Goal: Task Accomplishment & Management: Manage account settings

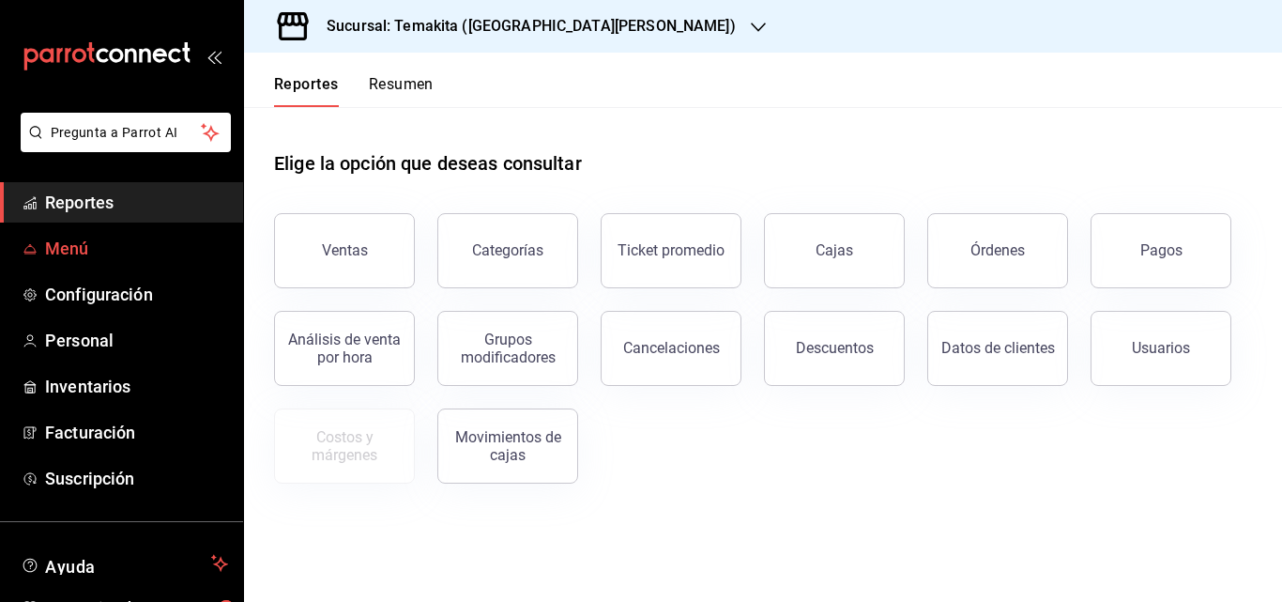
click at [77, 245] on span "Menú" at bounding box center [136, 248] width 183 height 25
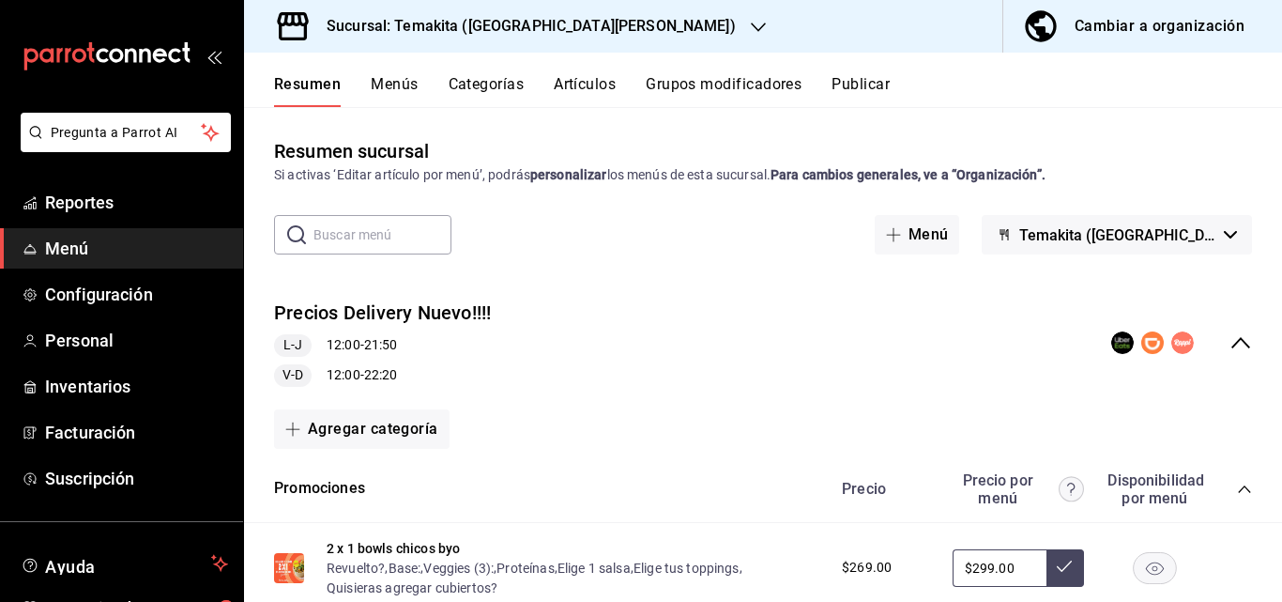
click at [1229, 338] on icon "collapse-menu-row" at bounding box center [1240, 342] width 23 height 23
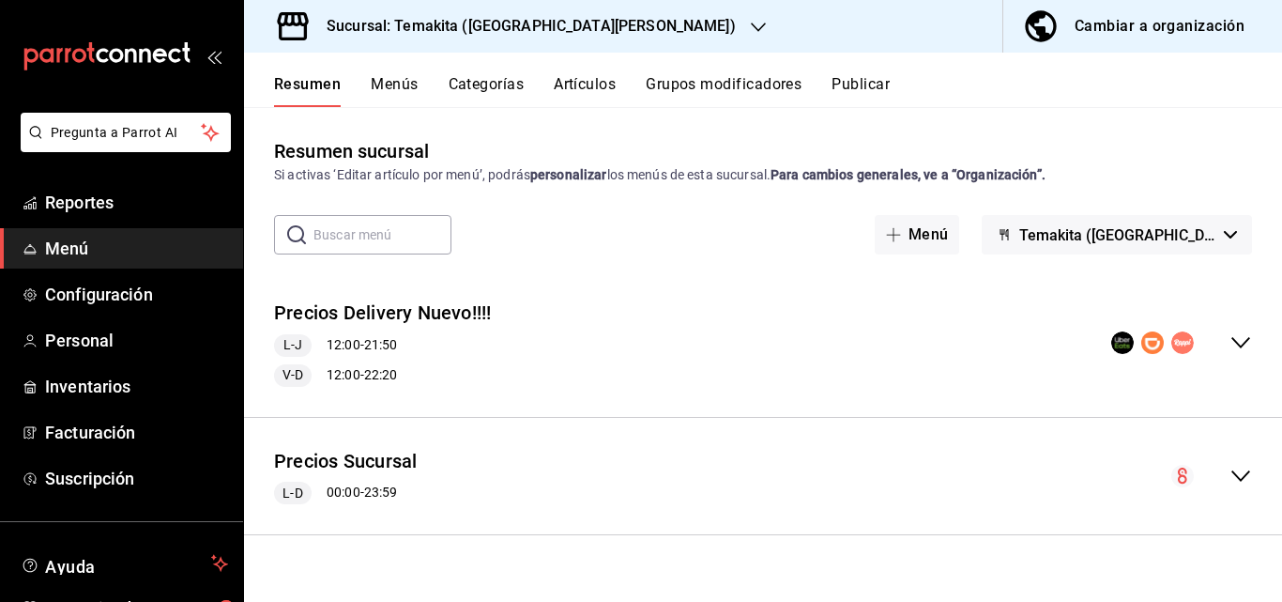
click at [69, 256] on span "Menú" at bounding box center [136, 248] width 183 height 25
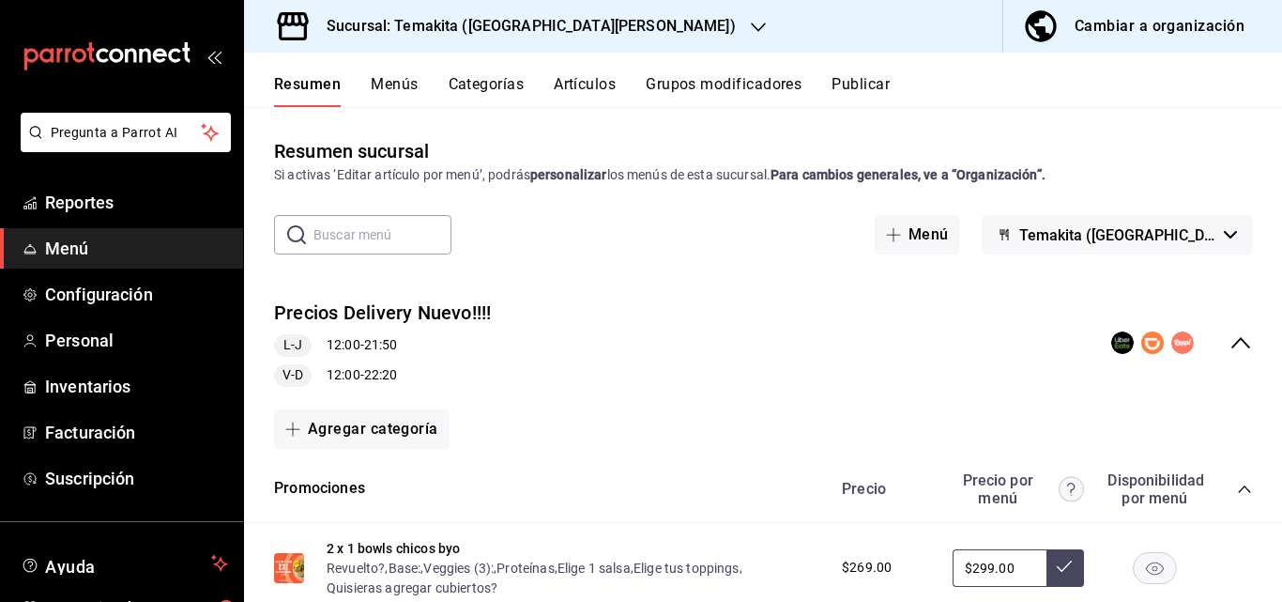
click at [751, 22] on icon "button" at bounding box center [758, 27] width 15 height 15
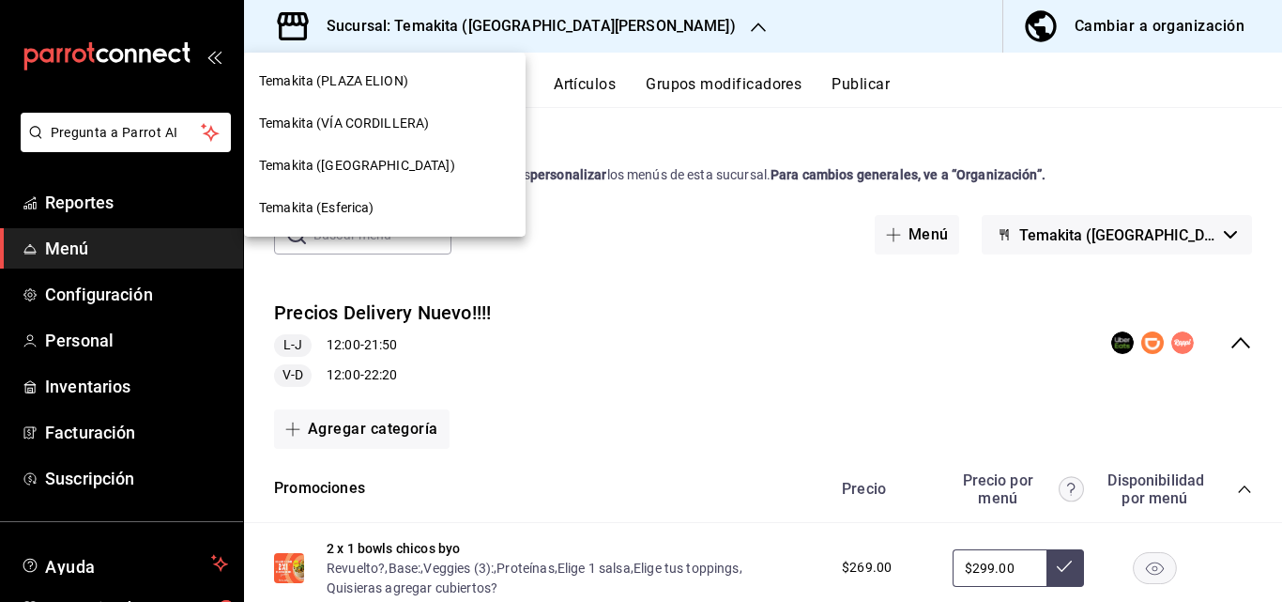
click at [720, 298] on div at bounding box center [641, 301] width 1282 height 602
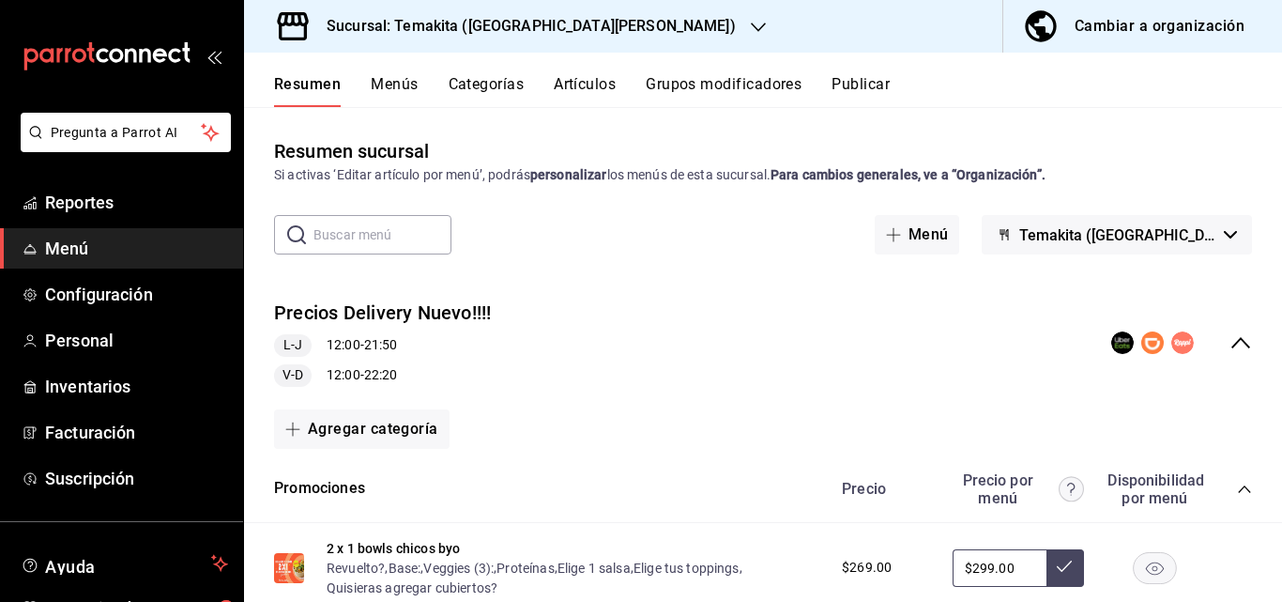
click at [1137, 32] on div "Cambiar a organización" at bounding box center [1159, 26] width 170 height 26
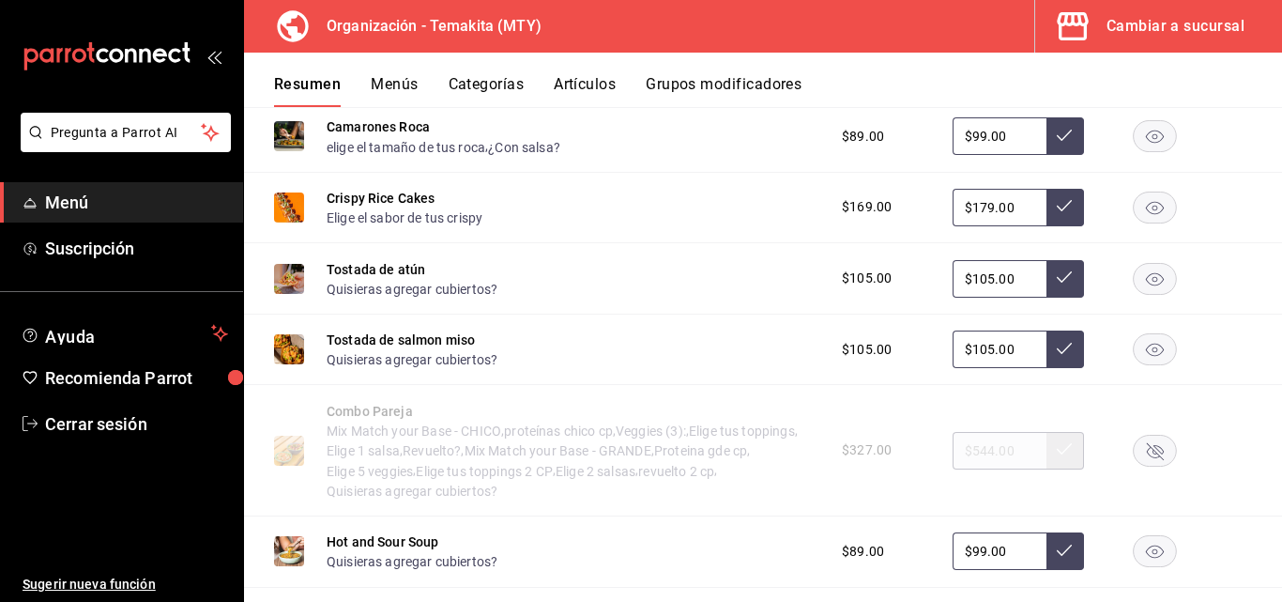
scroll to position [1126, 0]
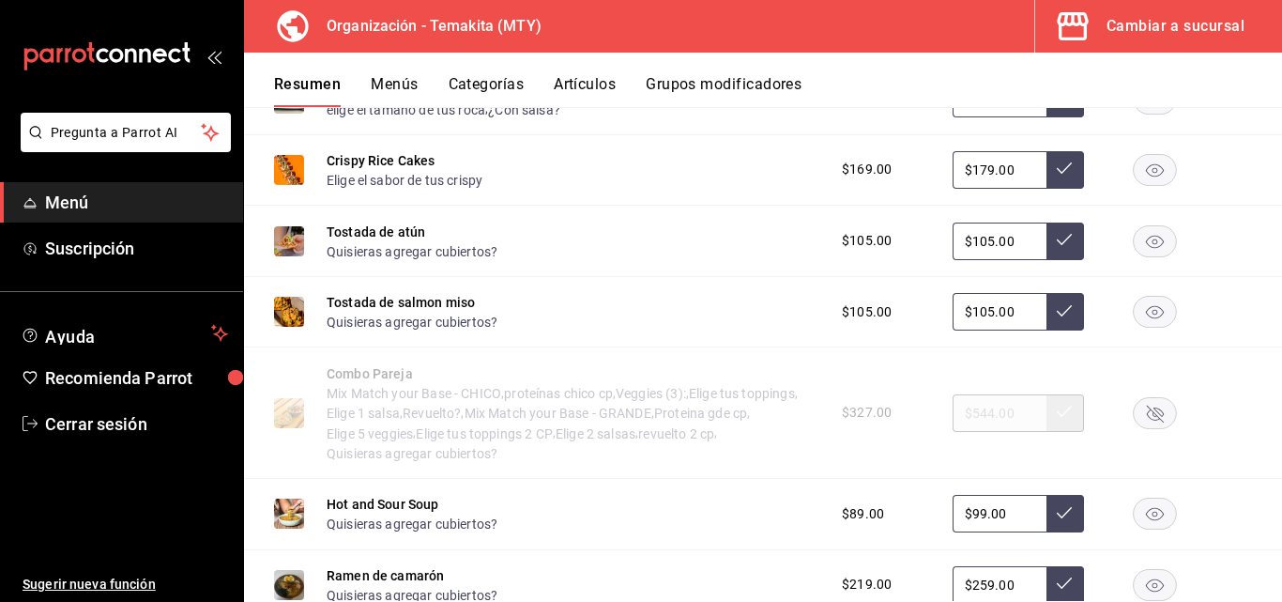
click at [383, 80] on button "Menús" at bounding box center [394, 91] width 47 height 32
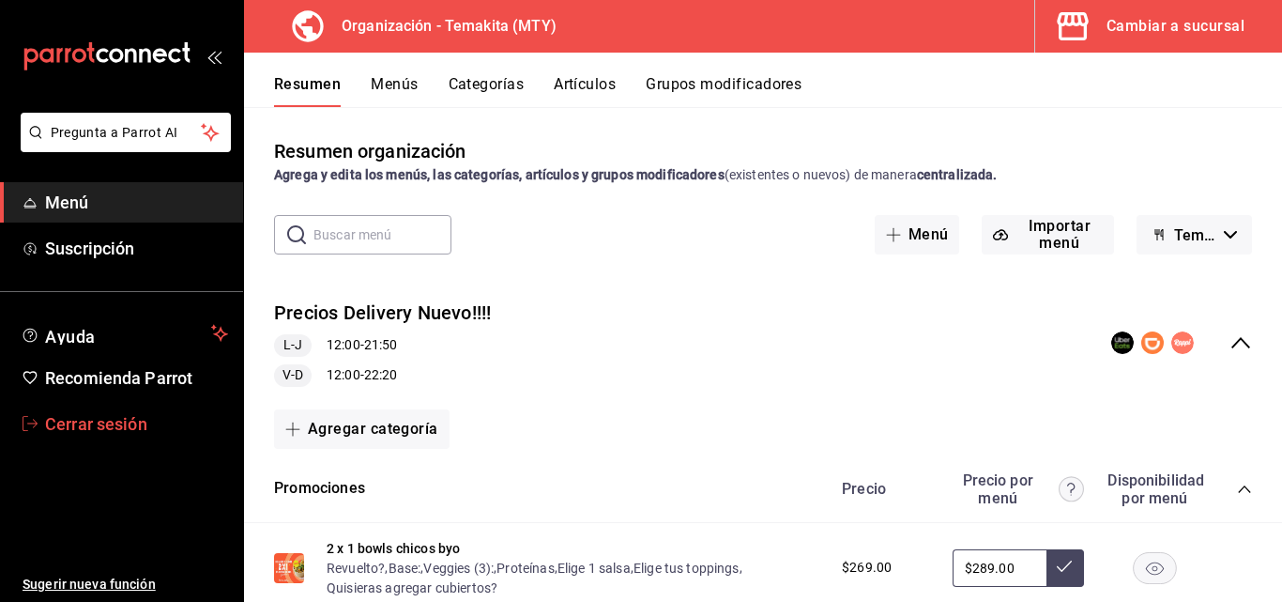
click at [84, 419] on span "Cerrar sesión" at bounding box center [136, 423] width 183 height 25
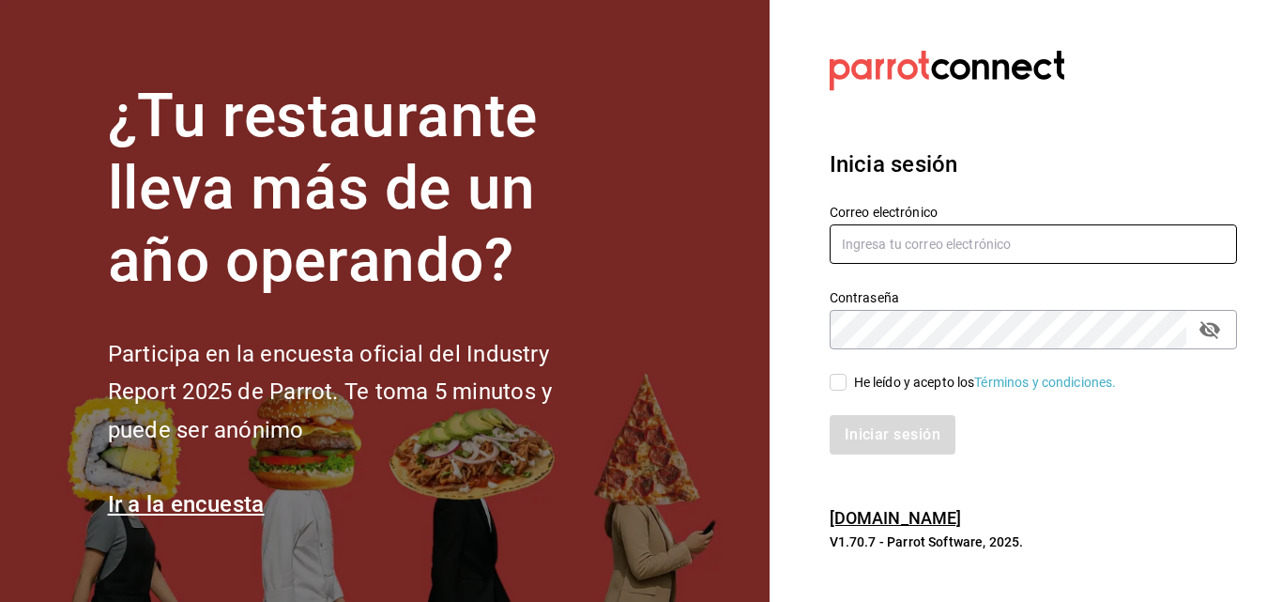
type input "[EMAIL_ADDRESS][DOMAIN_NAME]"
click at [1213, 333] on icon "passwordField" at bounding box center [1209, 330] width 21 height 18
